Goal: Find specific page/section: Find specific page/section

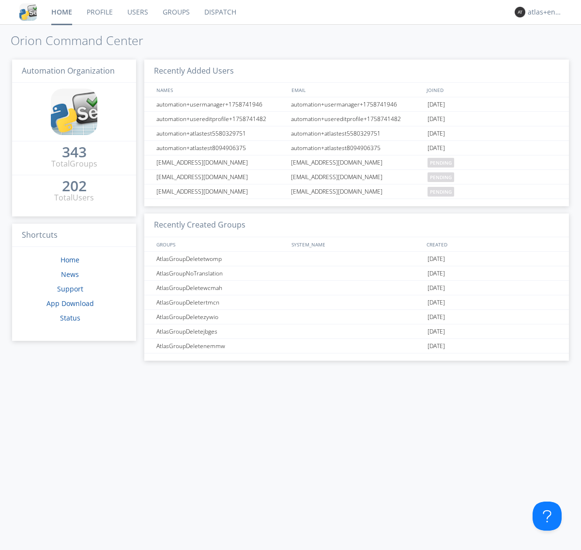
click at [219, 12] on link "Dispatch" at bounding box center [220, 12] width 46 height 24
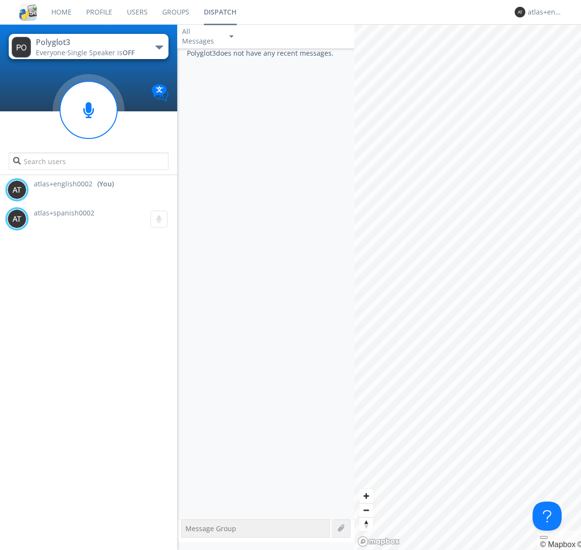
click at [159, 47] on div "button" at bounding box center [159, 47] width 8 height 4
click at [0, 0] on span "Polyglot2" at bounding box center [0, 0] width 0 height 0
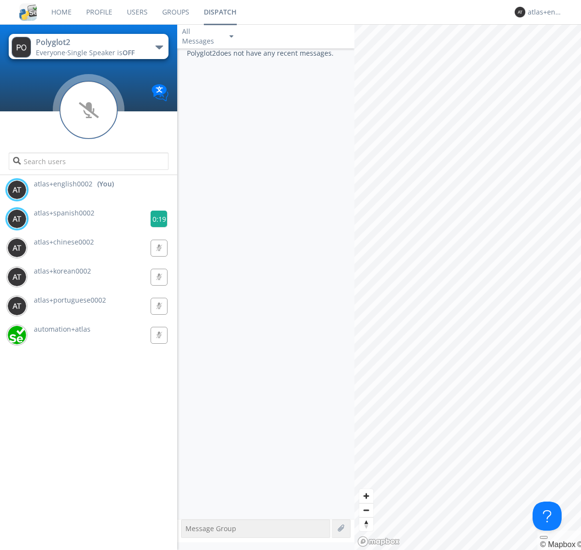
click at [155, 219] on g at bounding box center [158, 218] width 17 height 17
